Goal: Transaction & Acquisition: Purchase product/service

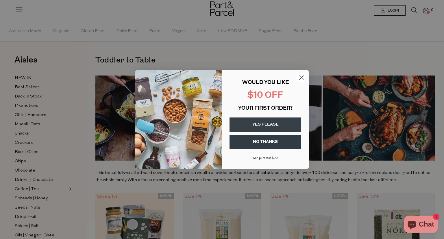
click at [277, 123] on button "YES PLEASE" at bounding box center [266, 124] width 72 height 14
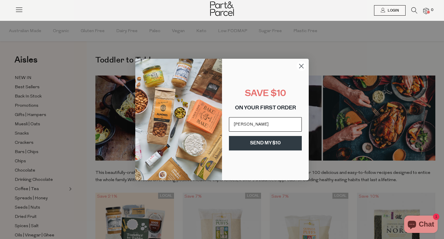
type input "[PERSON_NAME][EMAIL_ADDRESS][PERSON_NAME][DOMAIN_NAME]"
click at [257, 144] on button "SEND MY $10" at bounding box center [265, 143] width 73 height 14
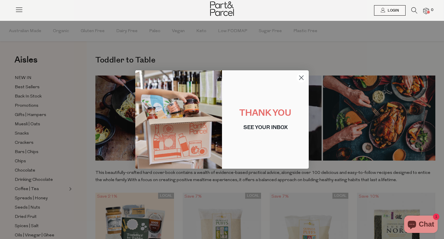
click at [299, 77] on circle "Close dialog" at bounding box center [302, 78] width 10 height 10
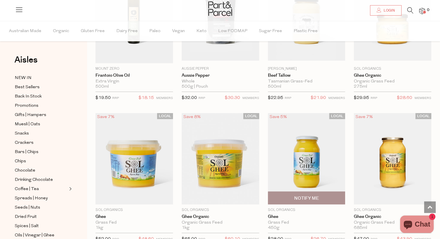
scroll to position [1360, 0]
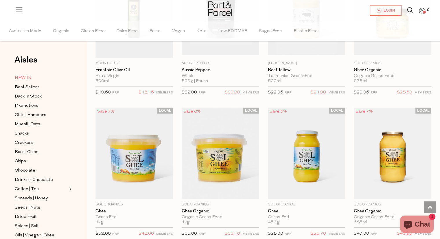
click at [19, 79] on span "NEW IN" at bounding box center [23, 78] width 17 height 7
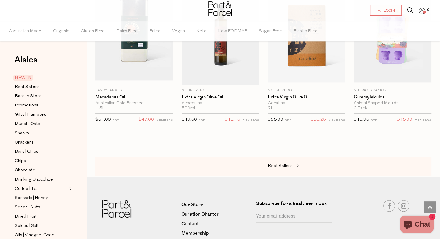
scroll to position [665, 0]
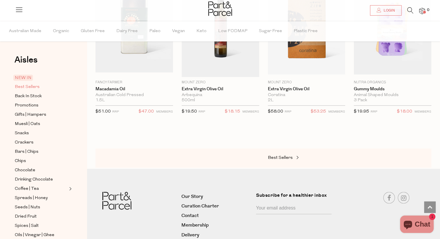
click at [33, 86] on span "Best Sellers" at bounding box center [27, 87] width 25 height 7
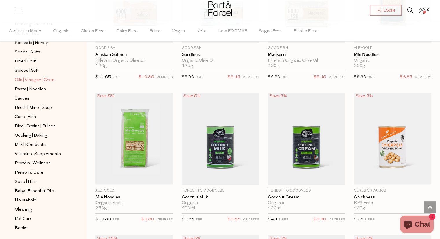
scroll to position [171, 0]
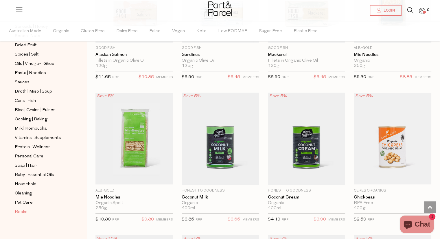
click at [23, 210] on span "Books" at bounding box center [21, 212] width 13 height 7
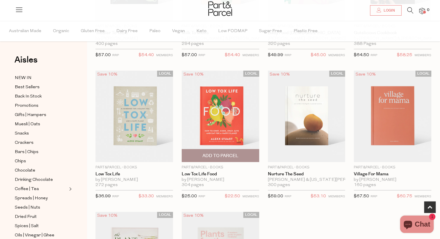
scroll to position [145, 0]
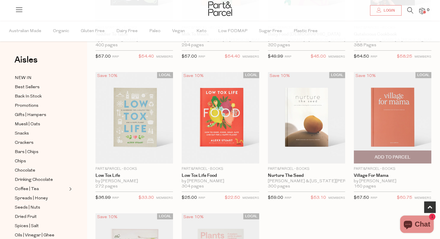
click at [394, 116] on img at bounding box center [393, 117] width 78 height 91
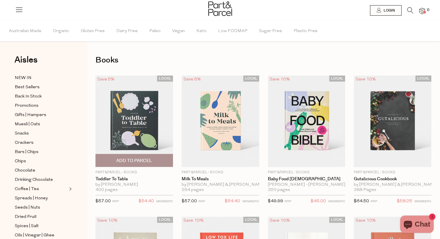
click at [138, 160] on span "Add To Parcel" at bounding box center [134, 161] width 36 height 6
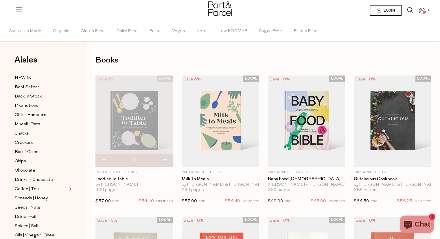
click at [424, 12] on span at bounding box center [424, 12] width 3 height 3
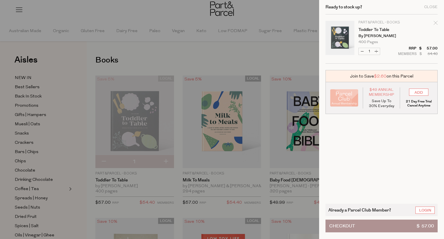
click at [381, 226] on button "Checkout $ 57.00" at bounding box center [382, 226] width 112 height 13
